Goal: Information Seeking & Learning: Find specific fact

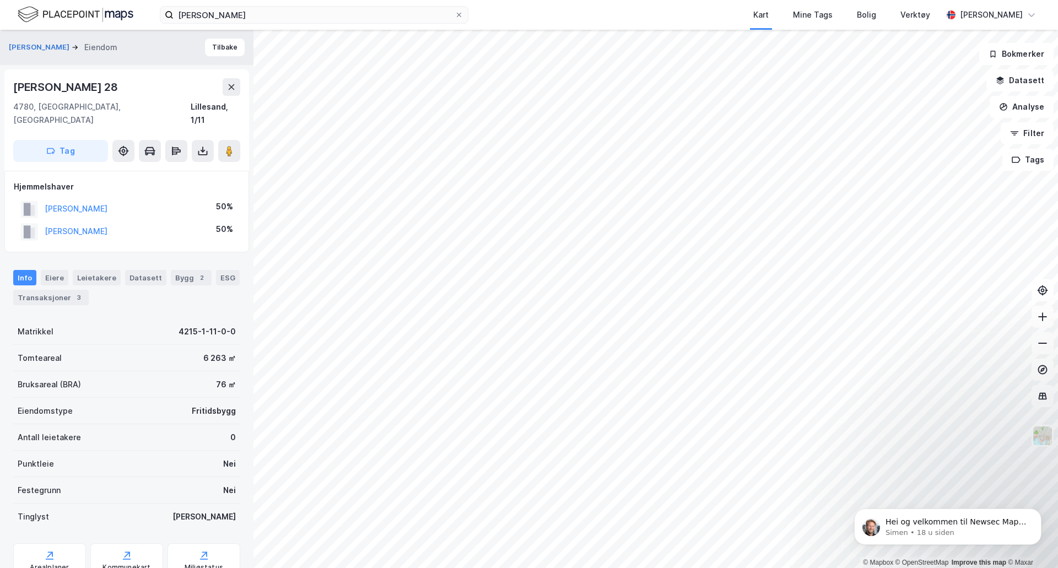
scroll to position [1, 0]
click at [386, 27] on div "[PERSON_NAME] Kart Mine Tags Bolig Verktøy [PERSON_NAME]" at bounding box center [529, 15] width 1058 height 30
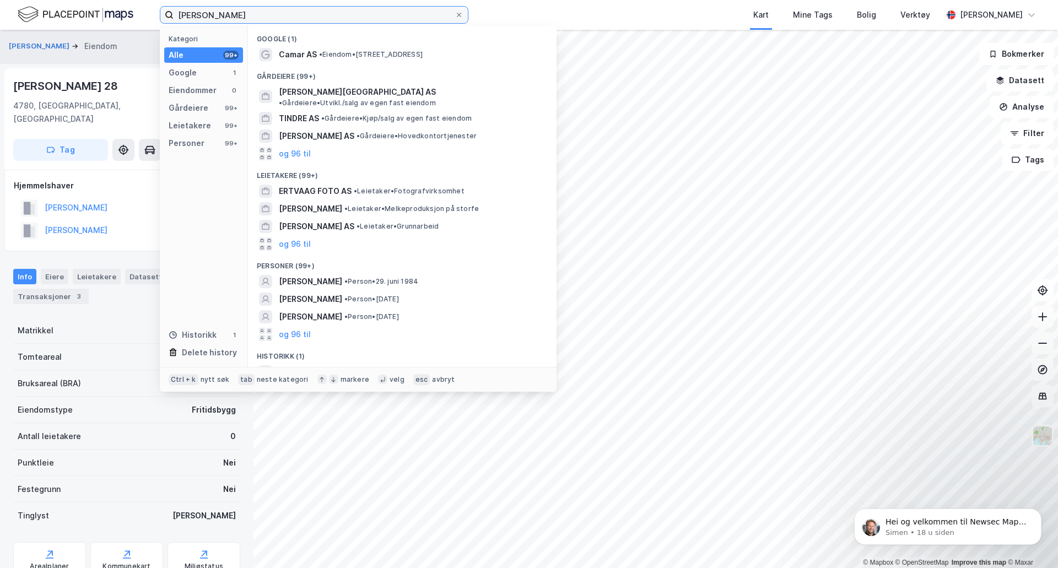
click at [390, 15] on input "[PERSON_NAME]" at bounding box center [314, 15] width 281 height 17
drag, startPoint x: 390, startPoint y: 15, endPoint x: 161, endPoint y: 10, distance: 228.8
click at [161, 10] on label "[PERSON_NAME]" at bounding box center [314, 15] width 309 height 18
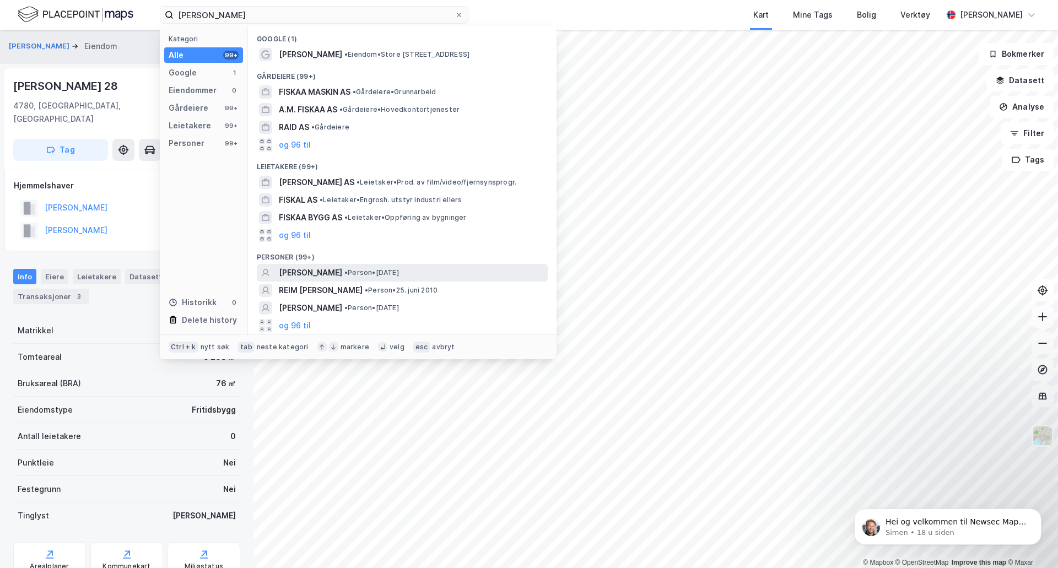
click at [303, 272] on span "[PERSON_NAME]" at bounding box center [310, 272] width 63 height 13
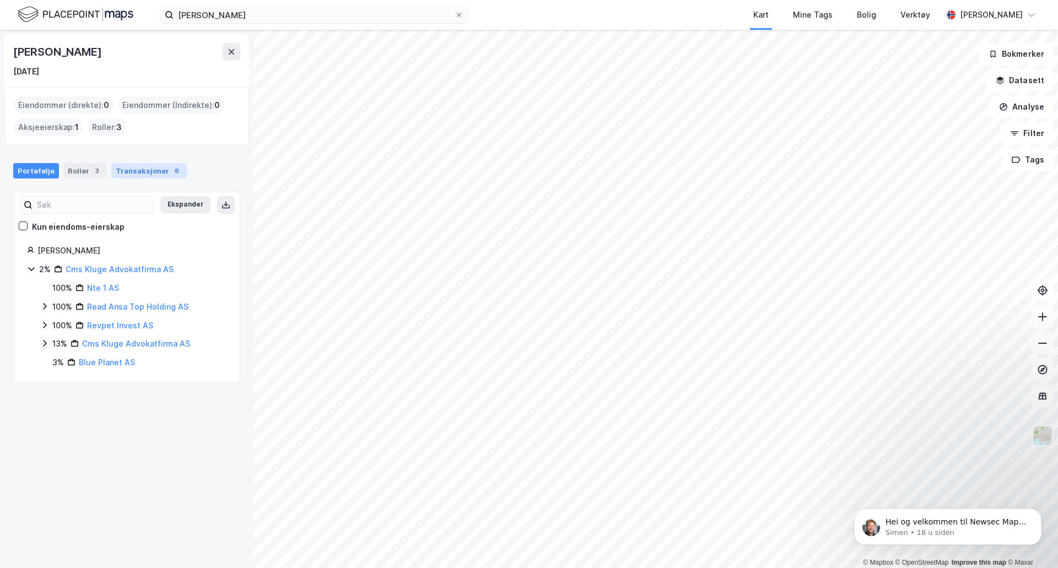
click at [139, 170] on div "Transaksjoner 6" at bounding box center [149, 170] width 76 height 15
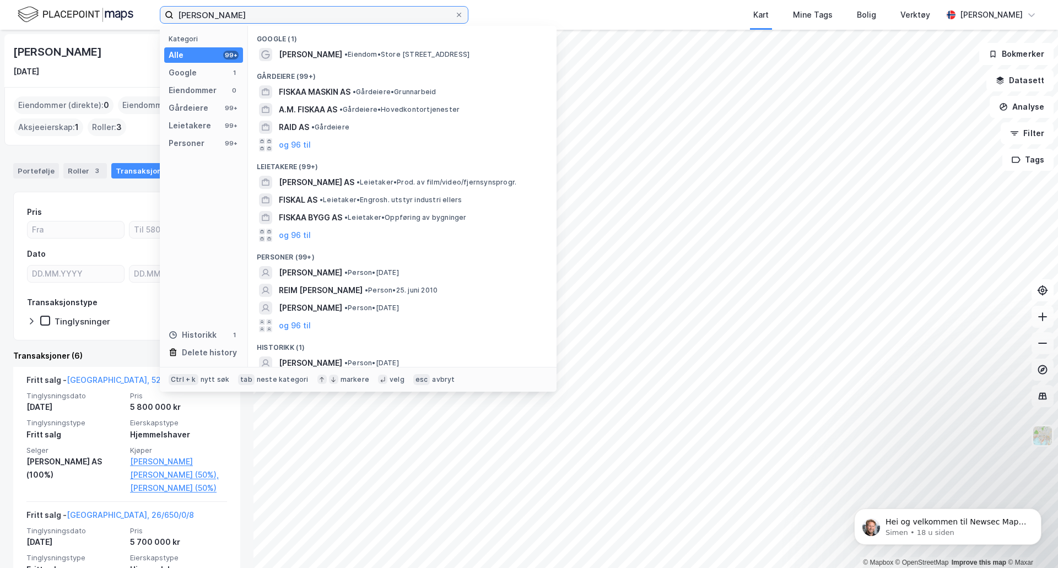
drag, startPoint x: 216, startPoint y: 17, endPoint x: 0, endPoint y: -7, distance: 216.8
click at [0, 0] on html "[PERSON_NAME] Kategori Alle 99+ Google 1 Eiendommer 0 Gårdeiere 99+ Leietakere …" at bounding box center [529, 284] width 1058 height 568
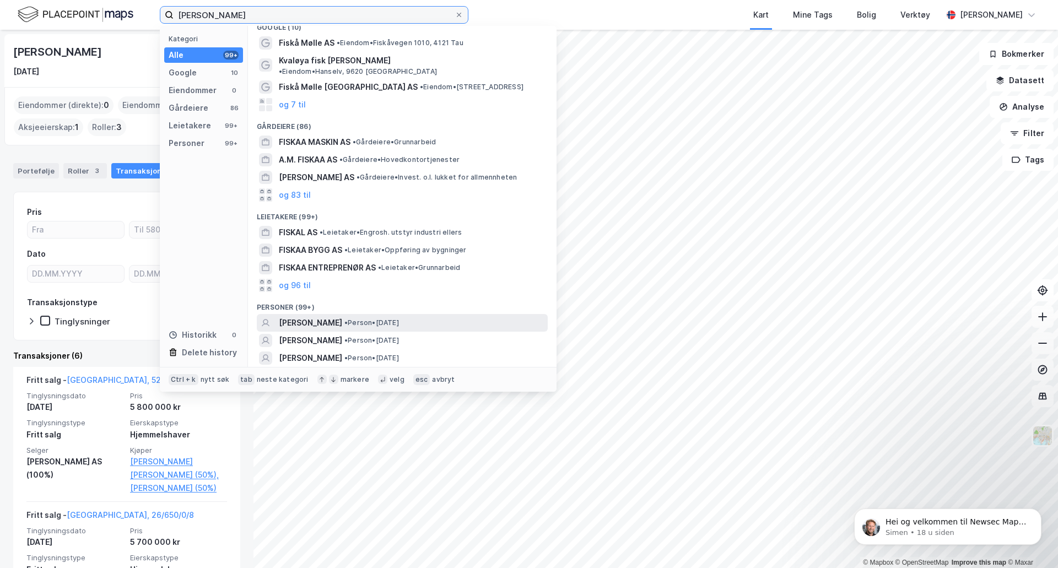
scroll to position [20, 0]
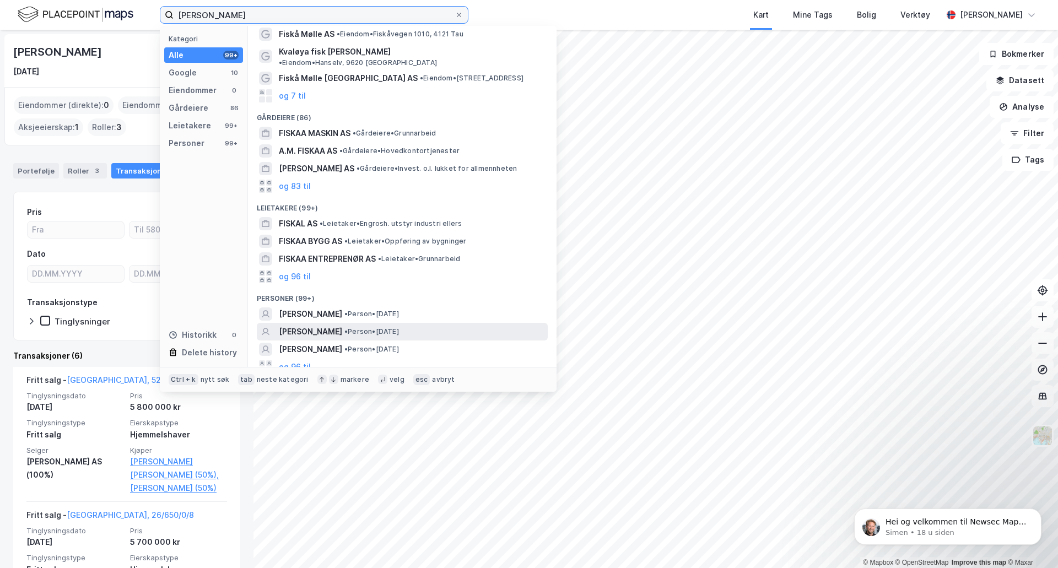
type input "[PERSON_NAME]"
click at [316, 326] on span "[PERSON_NAME]" at bounding box center [310, 331] width 63 height 13
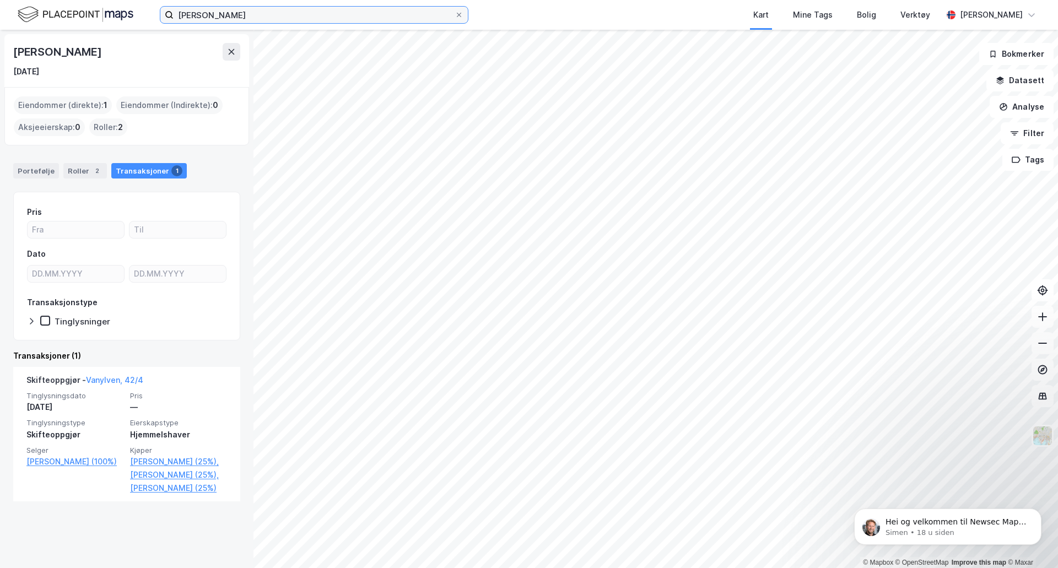
click at [306, 14] on input "[PERSON_NAME]" at bounding box center [314, 15] width 281 height 17
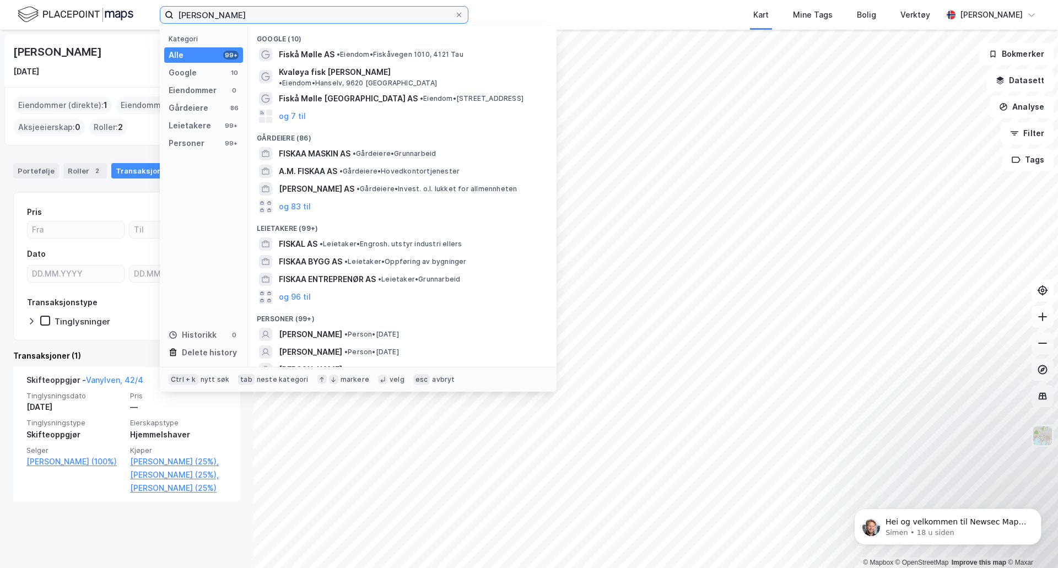
drag, startPoint x: 306, startPoint y: 14, endPoint x: 0, endPoint y: 15, distance: 305.9
click at [0, 15] on div "[PERSON_NAME] Kategori Alle 99+ Google 10 Eiendommer 0 Gårdeiere 86 Leietakere …" at bounding box center [529, 15] width 1058 height 30
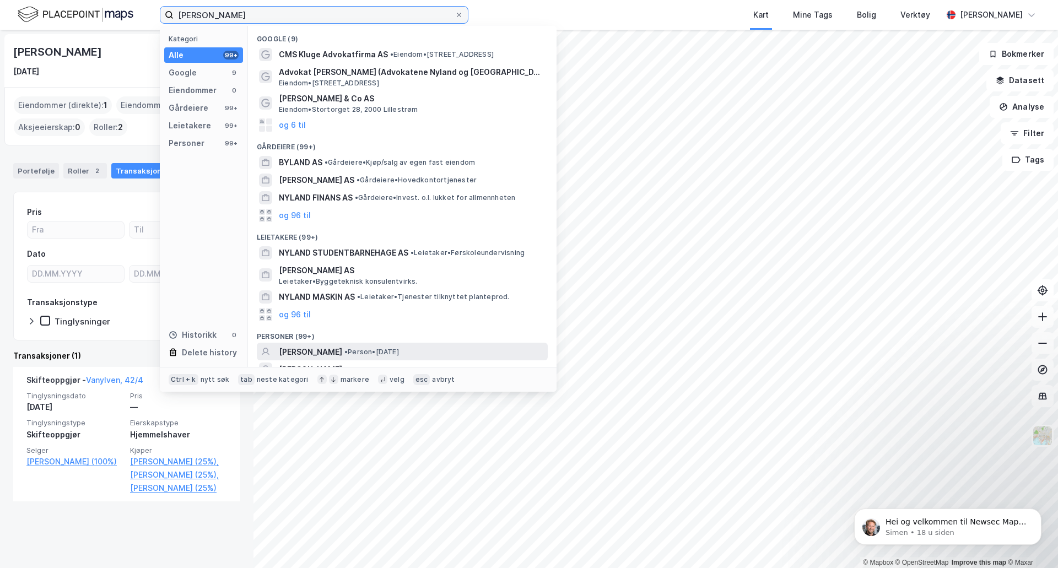
type input "[PERSON_NAME]"
click at [324, 351] on span "[PERSON_NAME]" at bounding box center [310, 352] width 63 height 13
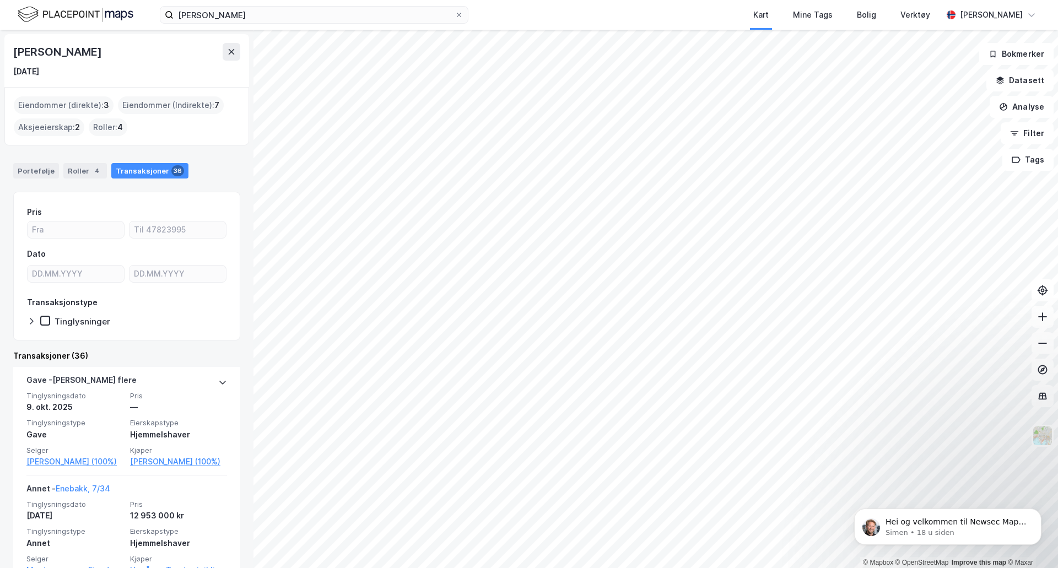
click at [53, 97] on div "Eiendommer (direkte) : 3" at bounding box center [64, 105] width 100 height 18
click at [55, 105] on div "Eiendommer (direkte) : 3" at bounding box center [64, 105] width 100 height 18
click at [26, 173] on div "Portefølje" at bounding box center [36, 170] width 46 height 15
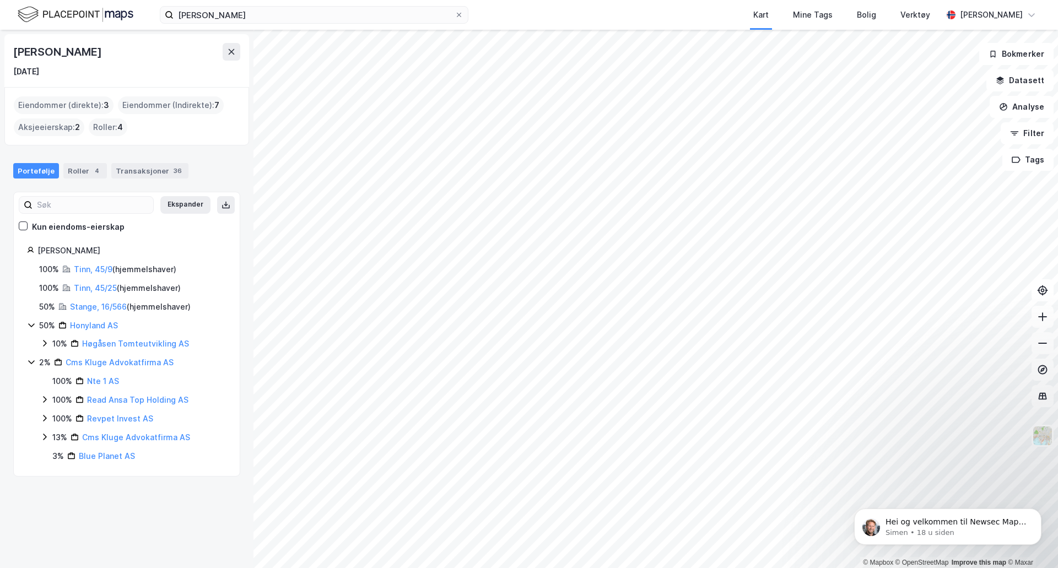
click at [66, 104] on div "Eiendommer (direkte) : 3" at bounding box center [64, 105] width 100 height 18
click at [73, 106] on div "Eiendommer (direkte) : 3" at bounding box center [64, 105] width 100 height 18
